Goal: Navigation & Orientation: Find specific page/section

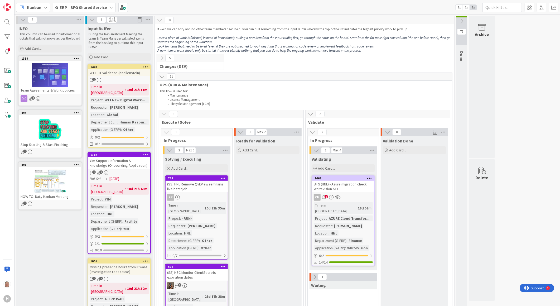
click at [462, 21] on icon at bounding box center [462, 21] width 6 height 6
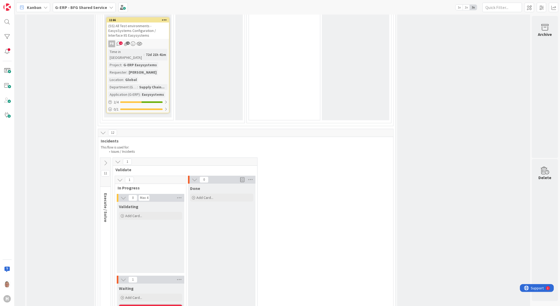
scroll to position [1050, 63]
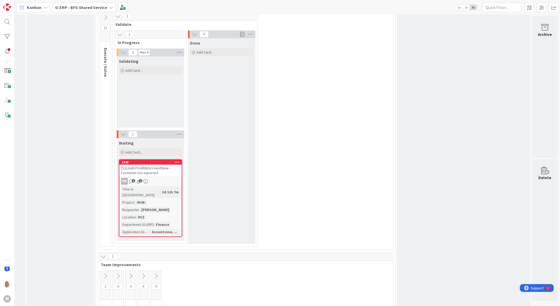
scroll to position [1145, 63]
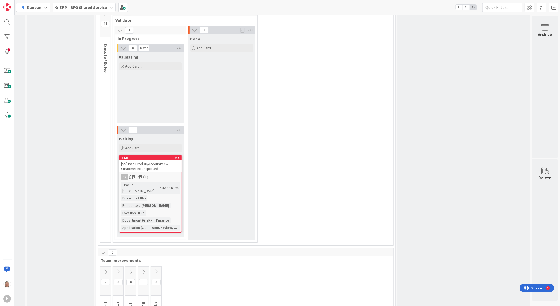
click at [103, 269] on icon at bounding box center [106, 272] width 6 height 6
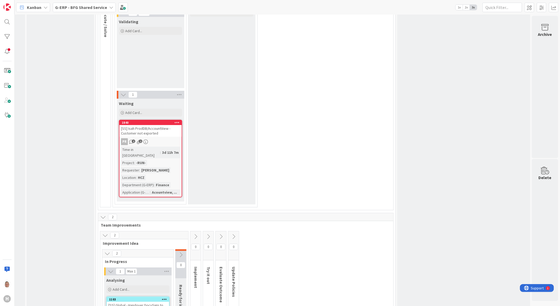
scroll to position [1227, 63]
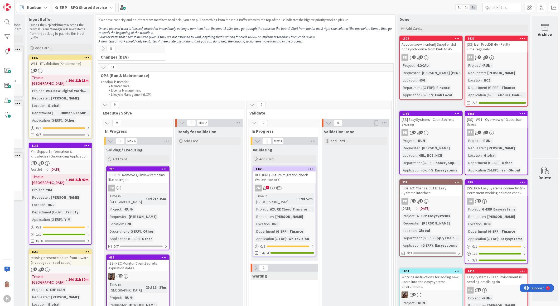
scroll to position [0, 63]
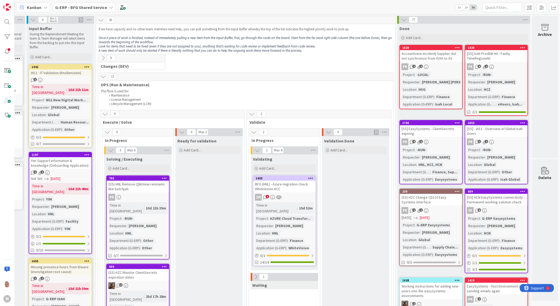
click at [401, 19] on icon at bounding box center [404, 20] width 6 height 6
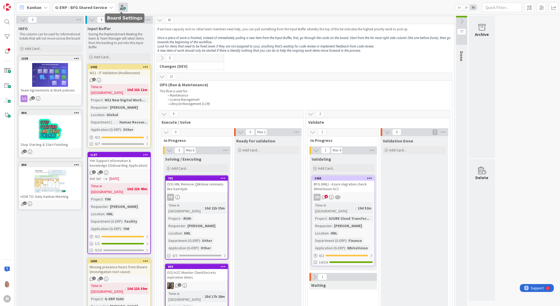
click at [125, 7] on span at bounding box center [122, 7] width 9 height 9
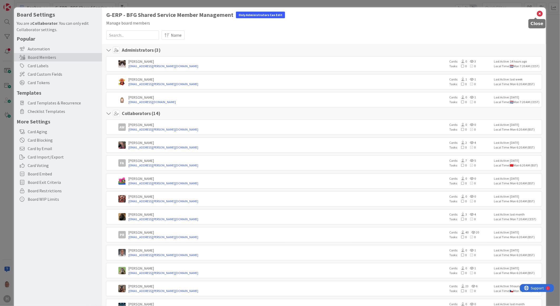
click at [536, 13] on icon at bounding box center [539, 13] width 7 height 7
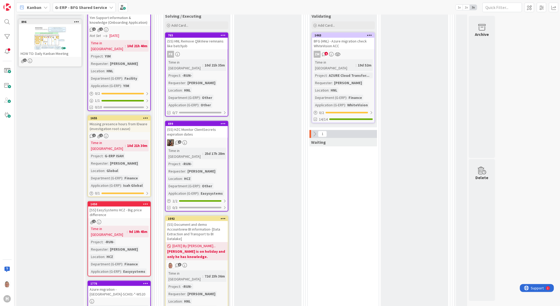
scroll to position [146, 0]
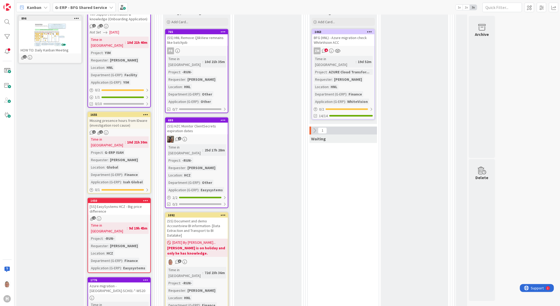
click at [313, 128] on icon at bounding box center [315, 131] width 6 height 6
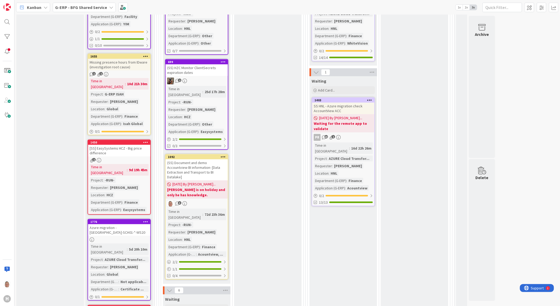
scroll to position [205, 0]
click at [353, 98] on div "1403" at bounding box center [344, 100] width 60 height 4
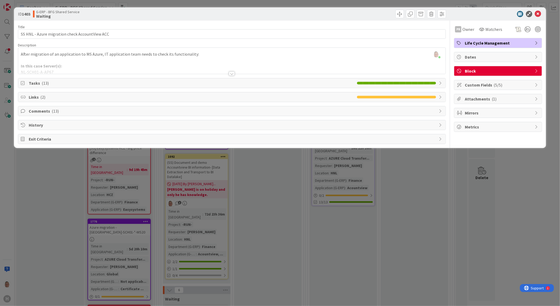
click at [24, 125] on icon at bounding box center [23, 125] width 5 height 4
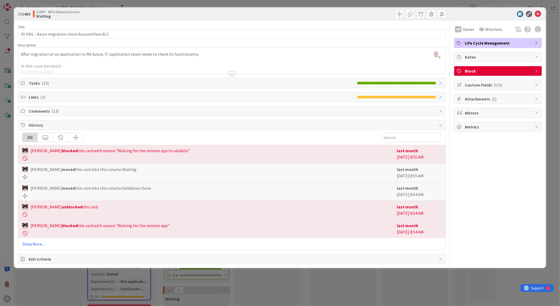
click at [232, 72] on div at bounding box center [232, 73] width 6 height 4
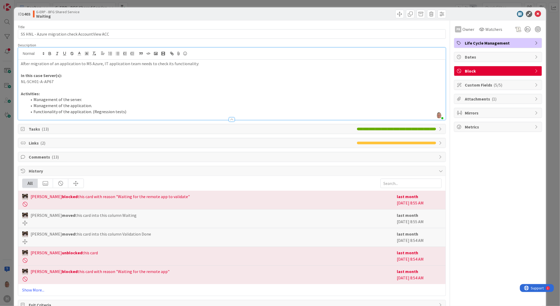
click at [21, 129] on icon at bounding box center [23, 129] width 5 height 4
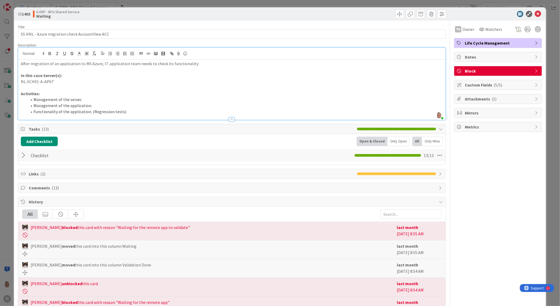
click at [23, 154] on div at bounding box center [24, 155] width 7 height 9
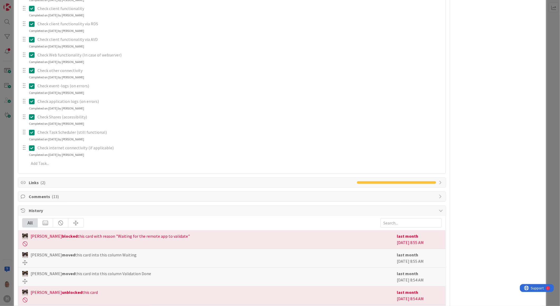
scroll to position [205, 0]
click at [25, 194] on icon at bounding box center [23, 196] width 5 height 4
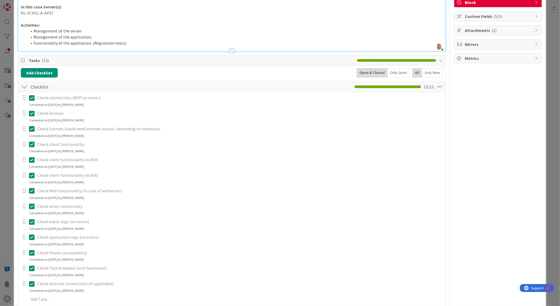
scroll to position [0, 0]
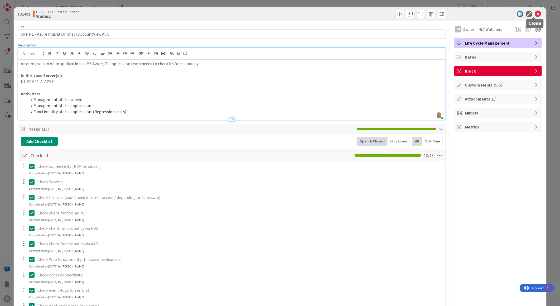
click at [535, 12] on icon at bounding box center [538, 14] width 6 height 6
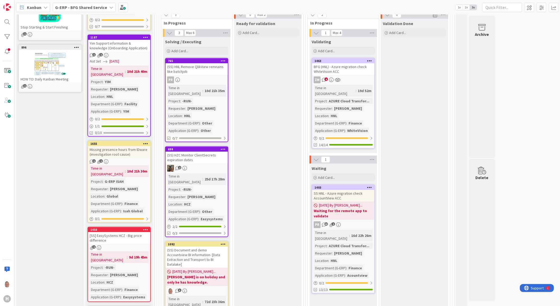
scroll to position [117, 0]
click at [356, 69] on div "BFG (HNL) - Azure migration check WhiteVision ACC" at bounding box center [343, 70] width 62 height 12
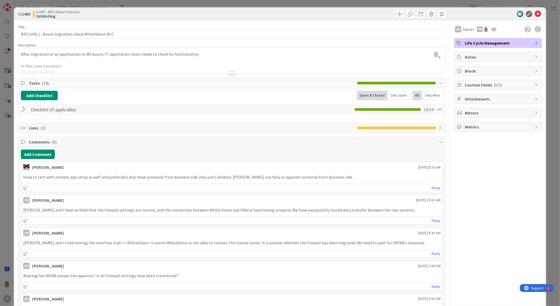
click at [24, 111] on div at bounding box center [24, 109] width 7 height 9
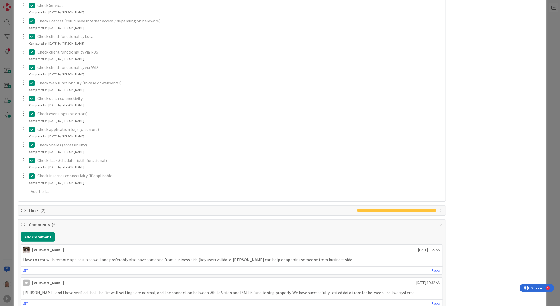
scroll to position [146, 0]
click at [23, 67] on div at bounding box center [24, 67] width 7 height 8
click at [24, 67] on div at bounding box center [24, 67] width 7 height 8
click at [56, 68] on p "Check client functionality via AVD" at bounding box center [239, 67] width 404 height 6
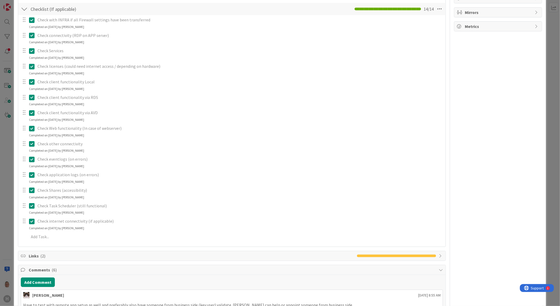
scroll to position [59, 0]
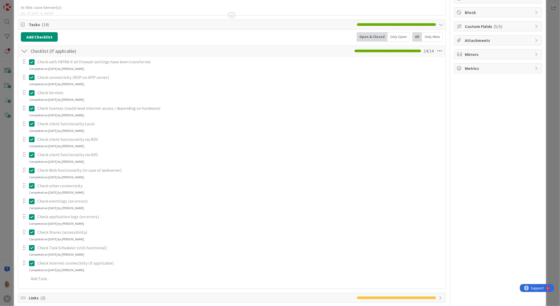
click at [32, 154] on icon at bounding box center [32, 155] width 6 height 6
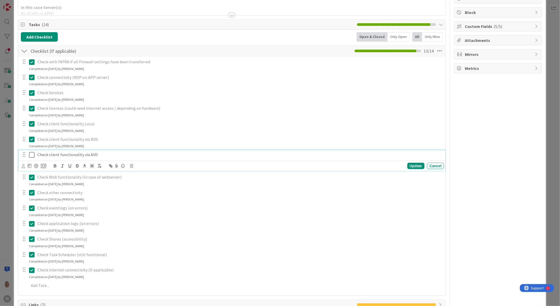
click at [32, 154] on icon at bounding box center [32, 155] width 6 height 6
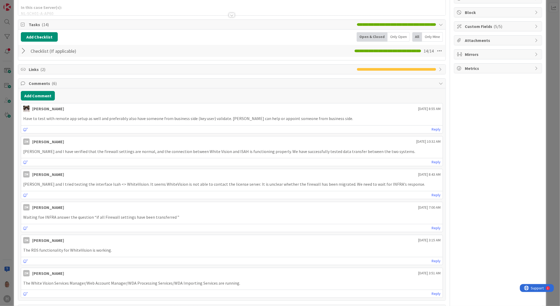
click at [23, 52] on div at bounding box center [24, 50] width 7 height 9
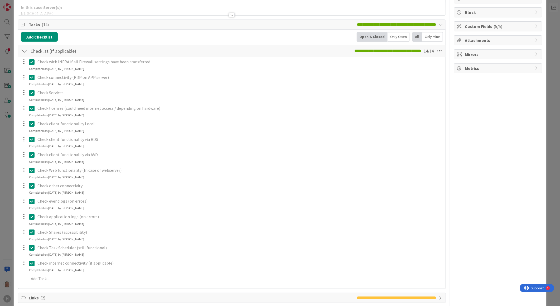
scroll to position [0, 0]
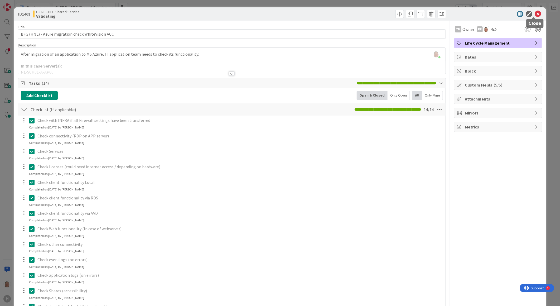
click at [535, 15] on icon at bounding box center [538, 14] width 6 height 6
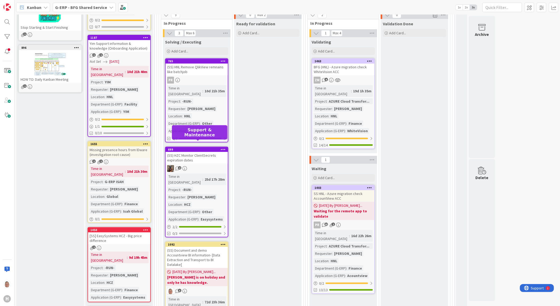
click at [185, 148] on div "699" at bounding box center [198, 150] width 60 height 4
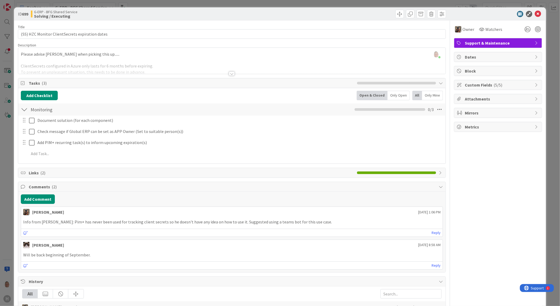
click at [229, 73] on div at bounding box center [232, 73] width 6 height 4
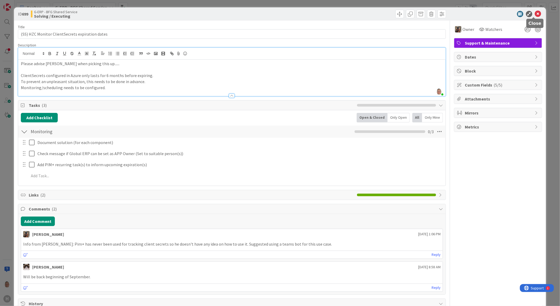
click at [535, 11] on icon at bounding box center [538, 14] width 6 height 6
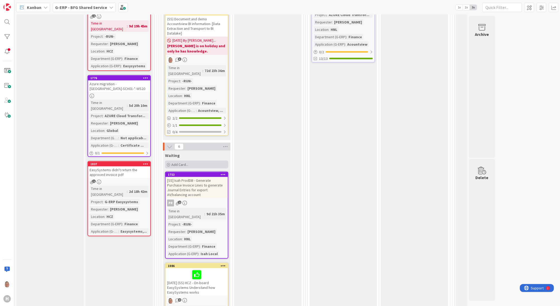
scroll to position [351, 0]
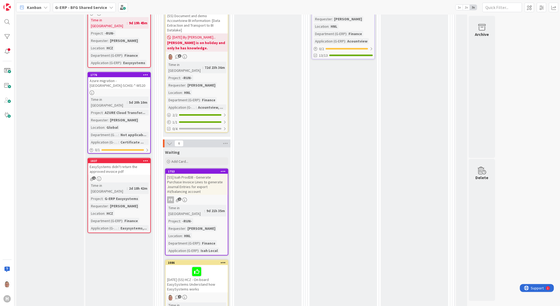
click at [201, 174] on div "[SS] Isah ProdDB - Generate Purchase Invoice Lines to generate Journal Entries …" at bounding box center [197, 184] width 62 height 21
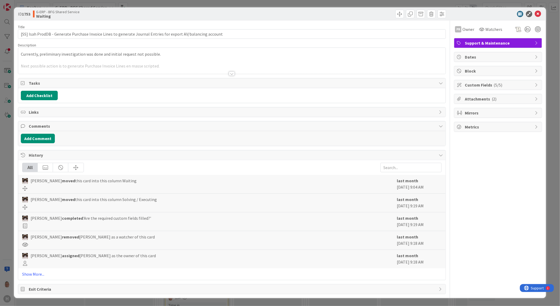
click at [231, 74] on div at bounding box center [232, 73] width 6 height 4
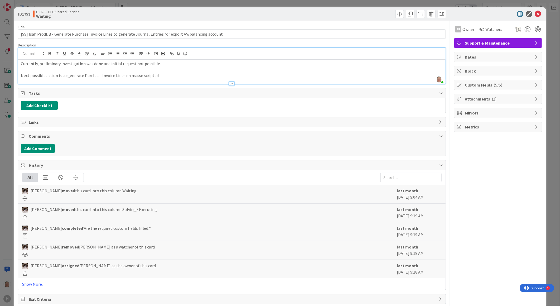
click at [23, 136] on icon at bounding box center [23, 136] width 5 height 4
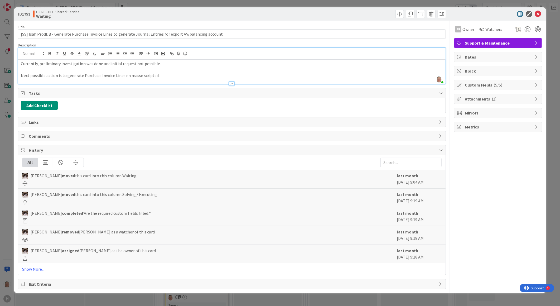
click at [23, 136] on icon at bounding box center [23, 136] width 5 height 4
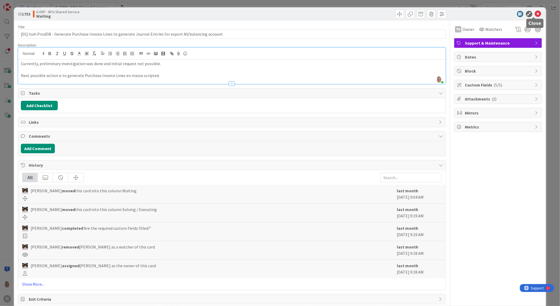
click at [536, 14] on icon at bounding box center [538, 14] width 6 height 6
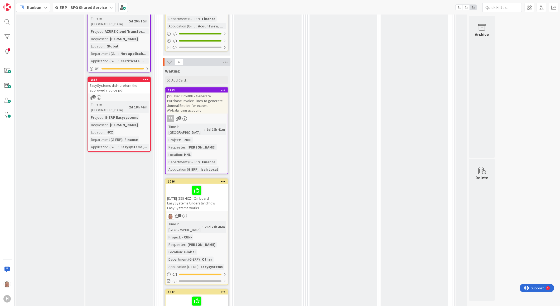
scroll to position [439, 0]
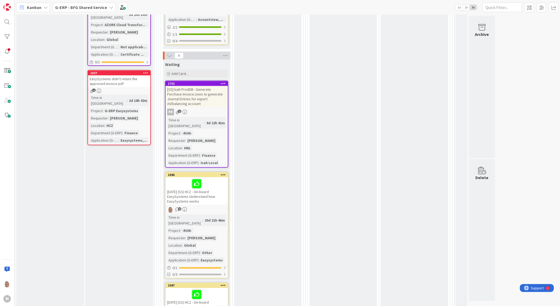
click at [196, 177] on div "[DATE] (SS) HCZ - On-board EasySystems Understand how EasySystems works" at bounding box center [197, 190] width 62 height 27
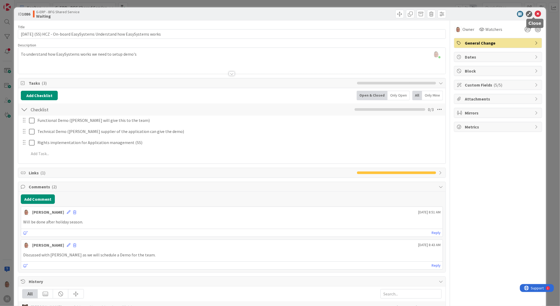
click at [536, 12] on icon at bounding box center [538, 14] width 6 height 6
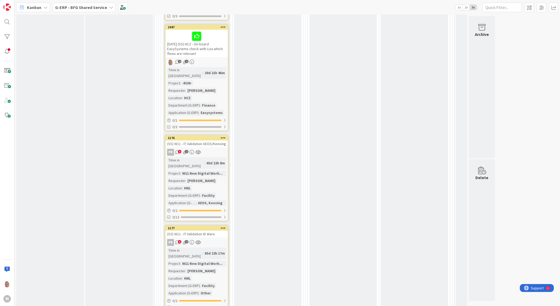
scroll to position [703, 0]
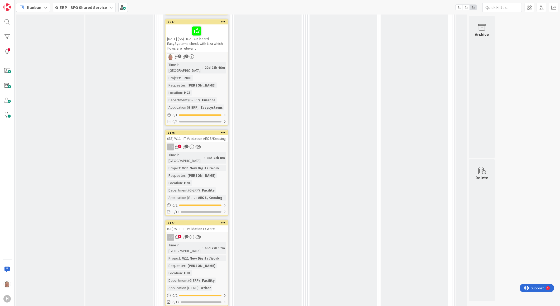
click at [212, 135] on div "(SS) W11 - IT Validation AEOS/Keesing" at bounding box center [197, 138] width 62 height 7
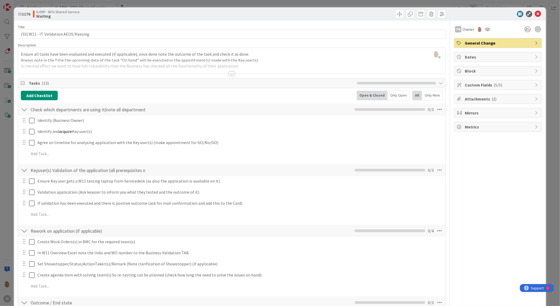
click at [230, 73] on div at bounding box center [232, 73] width 6 height 4
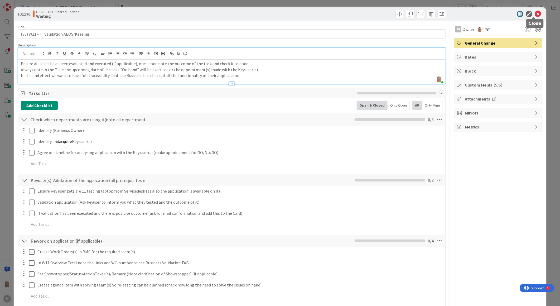
click at [536, 14] on icon at bounding box center [538, 14] width 6 height 6
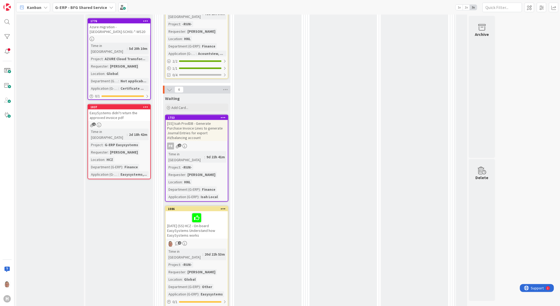
scroll to position [381, 0]
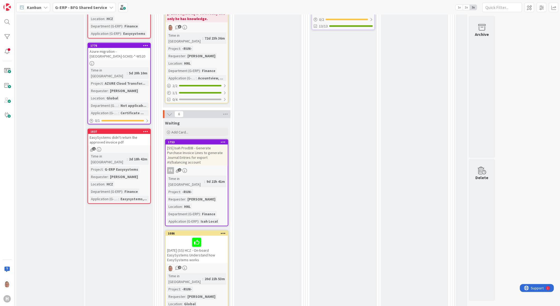
click at [169, 111] on icon at bounding box center [170, 114] width 6 height 6
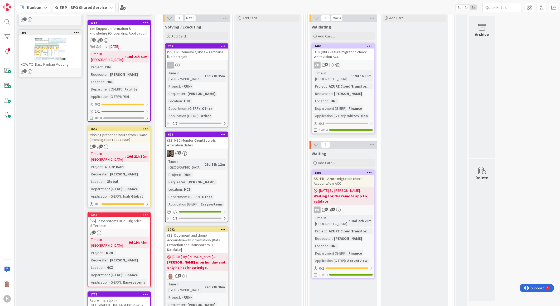
scroll to position [59, 0]
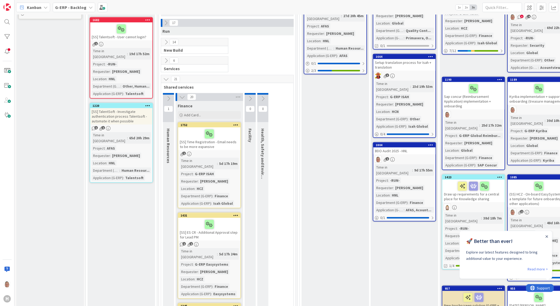
scroll to position [293, 0]
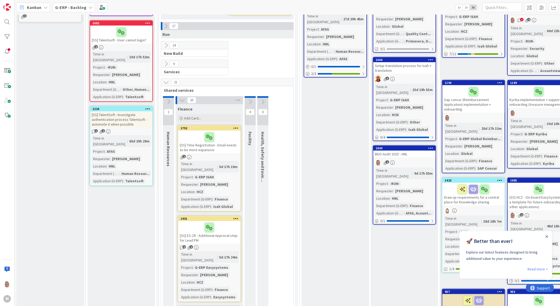
click at [183, 97] on icon at bounding box center [182, 100] width 6 height 6
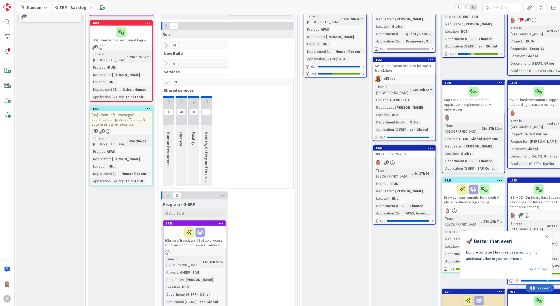
click at [181, 99] on icon at bounding box center [181, 102] width 6 height 6
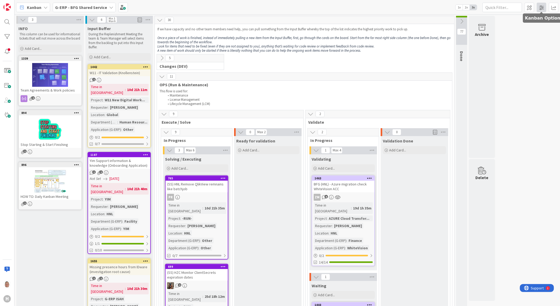
click at [541, 8] on span at bounding box center [541, 7] width 9 height 9
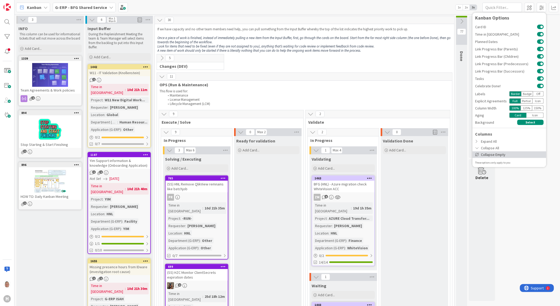
click at [486, 157] on div "Collapse Empty" at bounding box center [509, 154] width 74 height 7
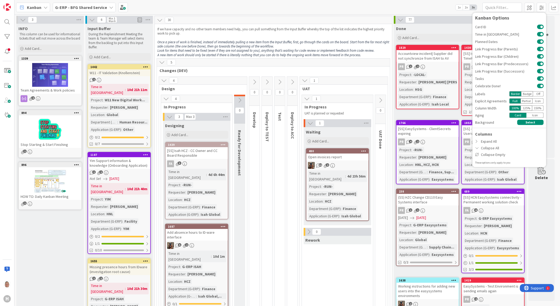
click at [399, 19] on icon at bounding box center [400, 20] width 6 height 6
